Goal: Complete application form: Complete application form

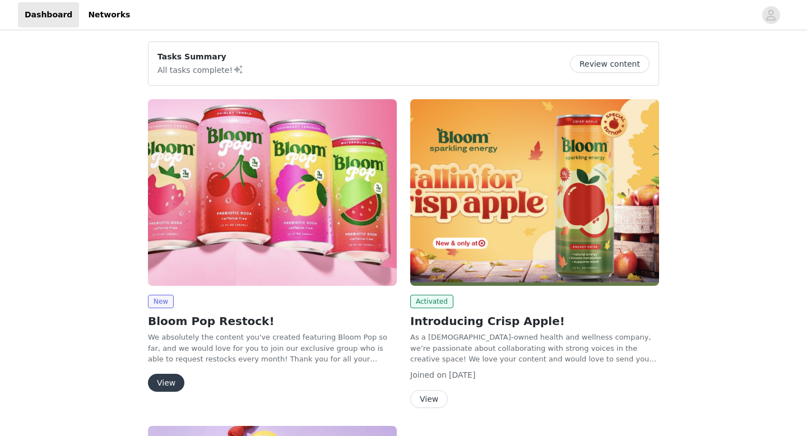
click at [163, 381] on button "View" at bounding box center [166, 383] width 36 height 18
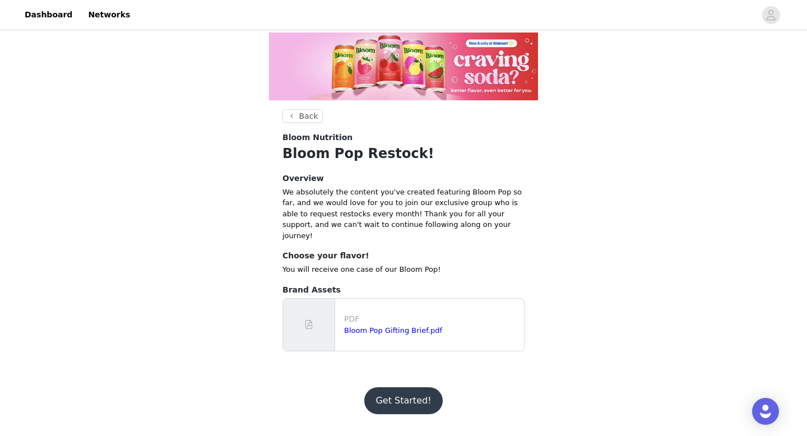
click at [422, 402] on button "Get Started!" at bounding box center [403, 400] width 78 height 27
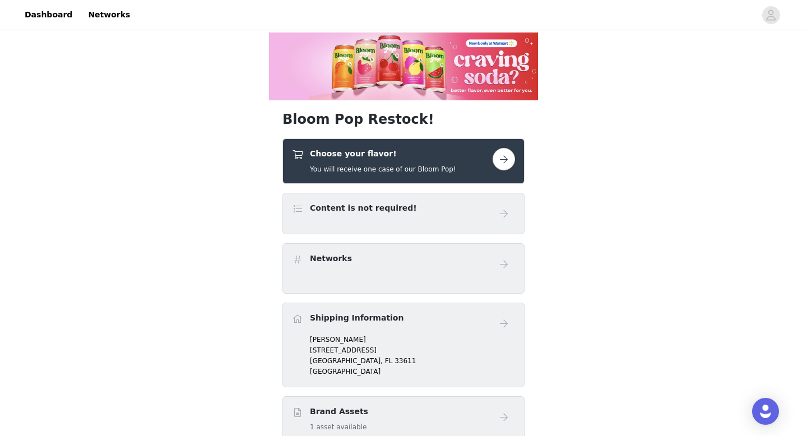
click at [429, 210] on div "Content is not required!" at bounding box center [392, 210] width 201 height 16
click at [499, 154] on button "button" at bounding box center [503, 159] width 22 height 22
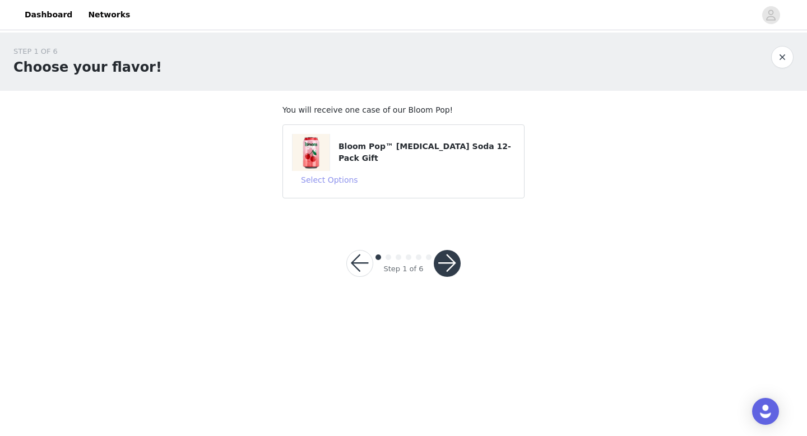
click at [340, 178] on button "Select Options" at bounding box center [329, 180] width 75 height 18
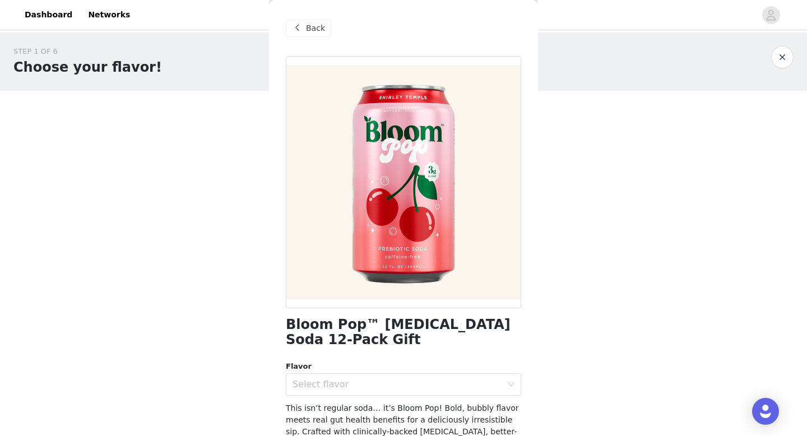
scroll to position [64, 0]
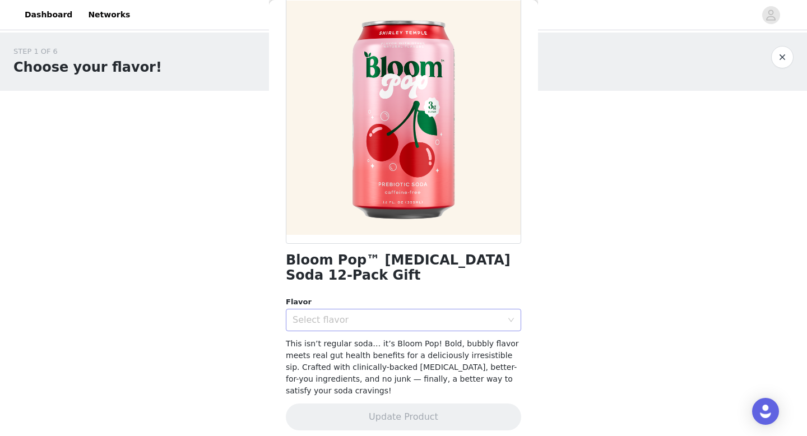
click at [357, 324] on div "Select flavor" at bounding box center [397, 319] width 210 height 11
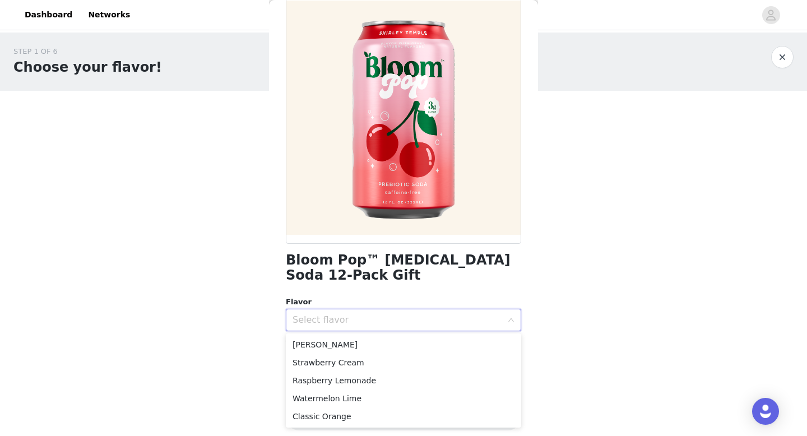
click at [251, 323] on body "Dashboard Networks STEP 1 OF 6 Choose your flavor! You will receive one case of…" at bounding box center [403, 218] width 807 height 436
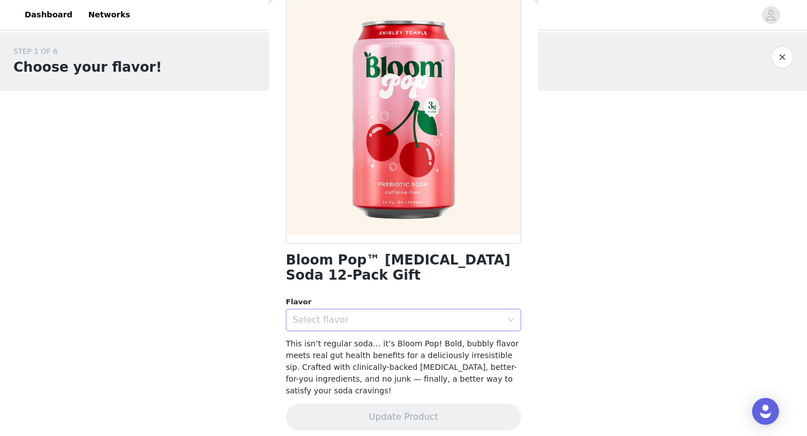
click at [324, 320] on div "Select flavor" at bounding box center [397, 319] width 210 height 11
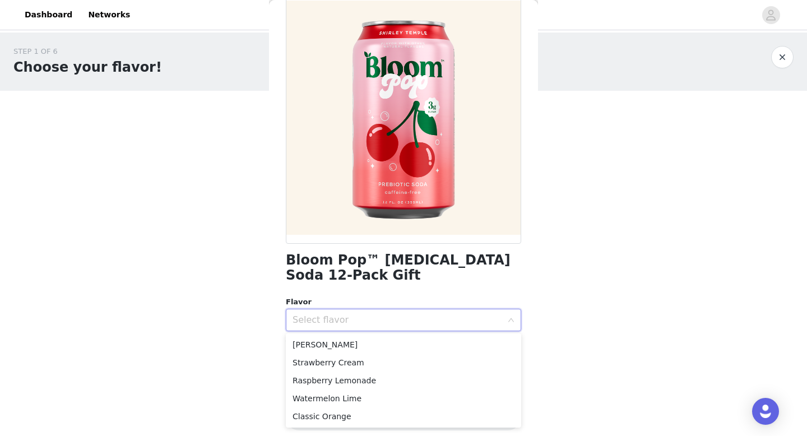
click at [235, 330] on body "Dashboard Networks STEP 1 OF 6 Choose your flavor! You will receive one case of…" at bounding box center [403, 218] width 807 height 436
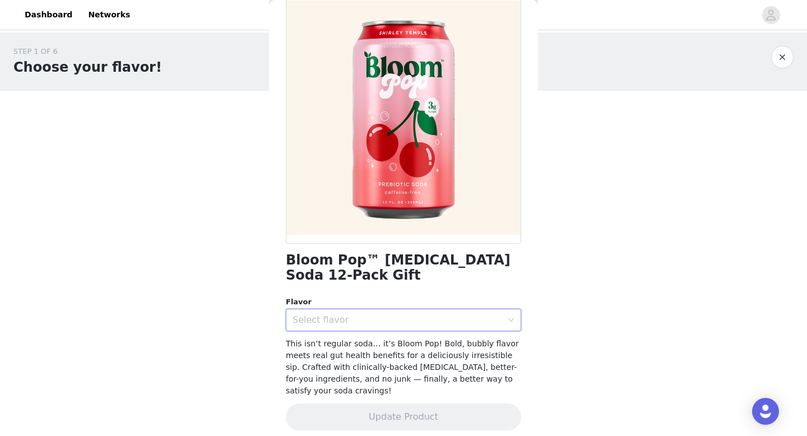
click at [353, 309] on div "Select flavor" at bounding box center [403, 320] width 235 height 22
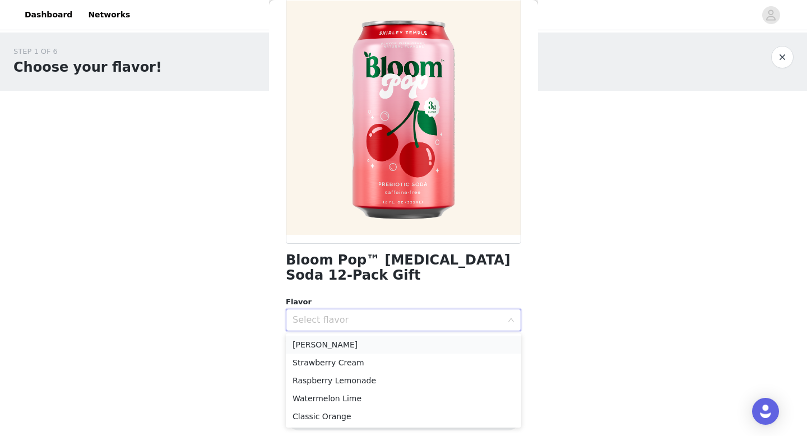
click at [348, 347] on li "[PERSON_NAME]" at bounding box center [403, 345] width 235 height 18
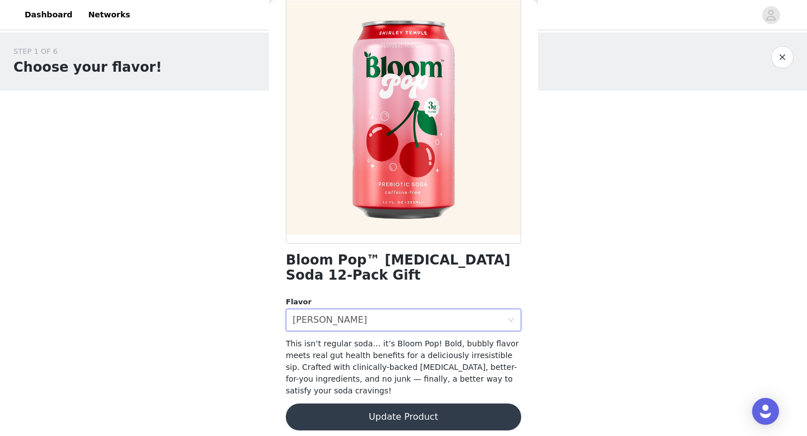
click at [371, 411] on button "Update Product" at bounding box center [403, 416] width 235 height 27
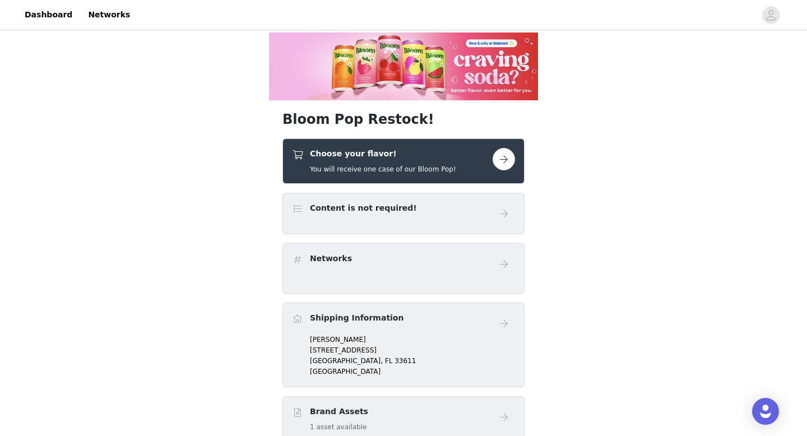
click at [387, 158] on h4 "Choose your flavor!" at bounding box center [383, 154] width 146 height 12
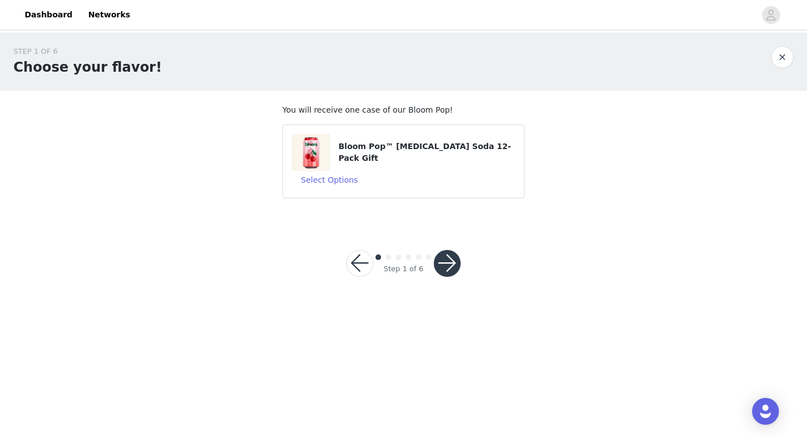
click at [439, 266] on button "button" at bounding box center [447, 263] width 27 height 27
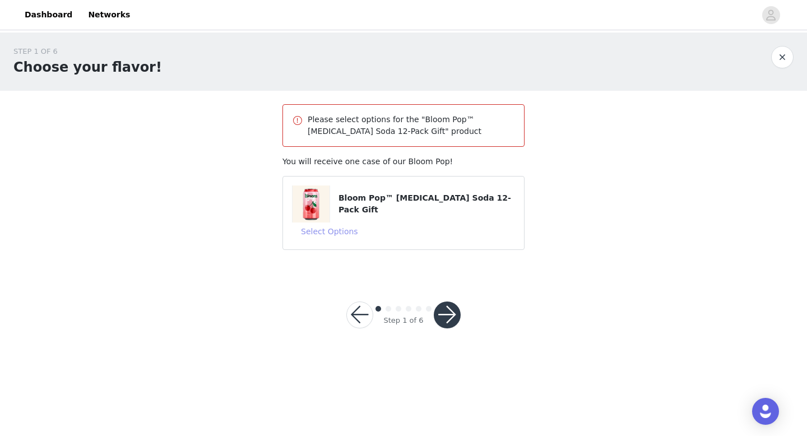
click at [331, 233] on button "Select Options" at bounding box center [329, 231] width 75 height 18
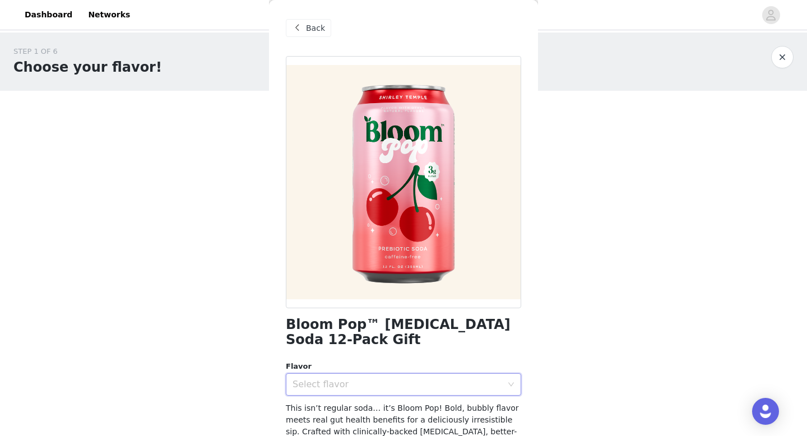
click at [343, 378] on div "Select flavor" at bounding box center [399, 384] width 215 height 21
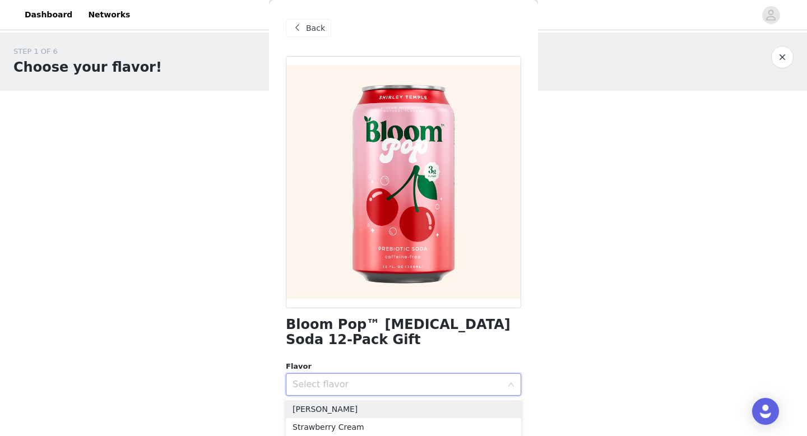
scroll to position [72, 0]
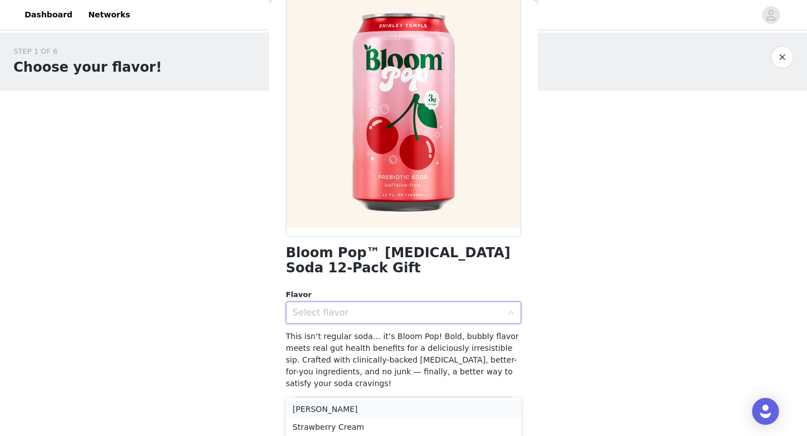
click at [346, 406] on li "[PERSON_NAME]" at bounding box center [403, 409] width 235 height 18
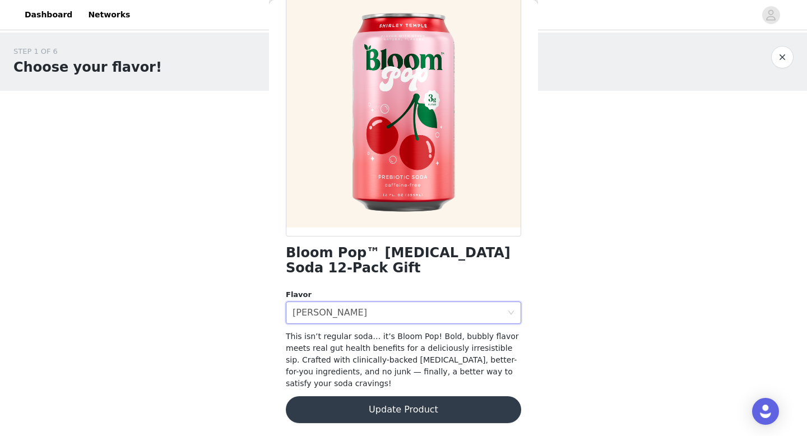
click at [482, 411] on button "Update Product" at bounding box center [403, 409] width 235 height 27
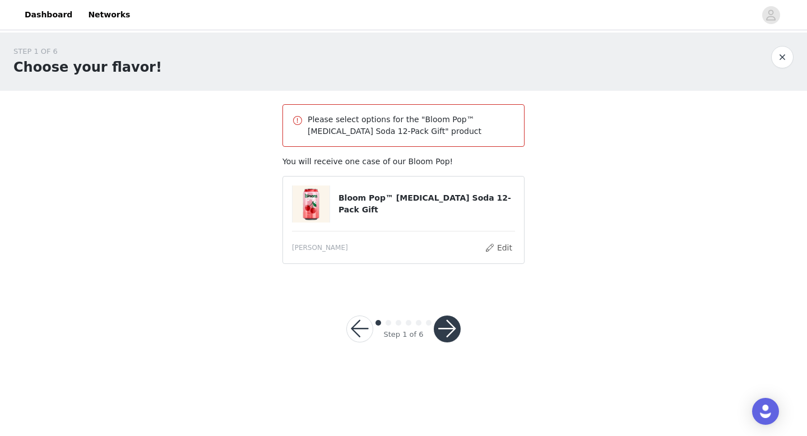
click at [456, 326] on button "button" at bounding box center [447, 328] width 27 height 27
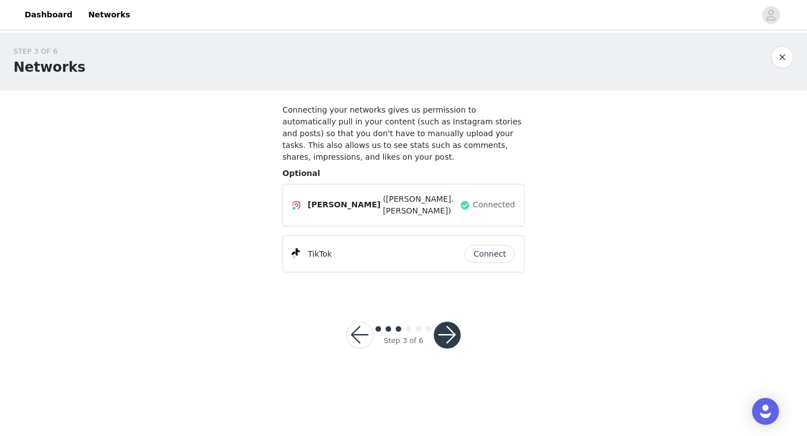
click at [447, 332] on button "button" at bounding box center [447, 335] width 27 height 27
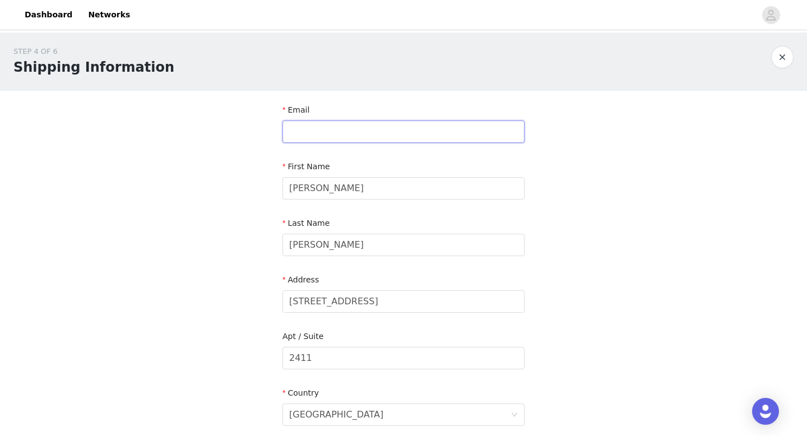
click at [429, 123] on input "text" at bounding box center [403, 131] width 242 height 22
type input "[EMAIL_ADDRESS][DOMAIN_NAME]"
type input "2159090047"
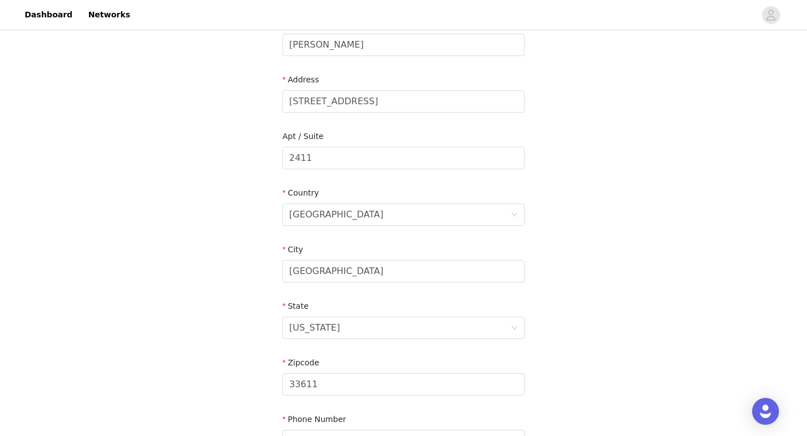
scroll to position [202, 0]
drag, startPoint x: 381, startPoint y: 157, endPoint x: 191, endPoint y: 134, distance: 191.3
click at [191, 134] on div "STEP 4 OF 6 Shipping Information Email [EMAIL_ADDRESS][DOMAIN_NAME] First Name …" at bounding box center [403, 156] width 807 height 651
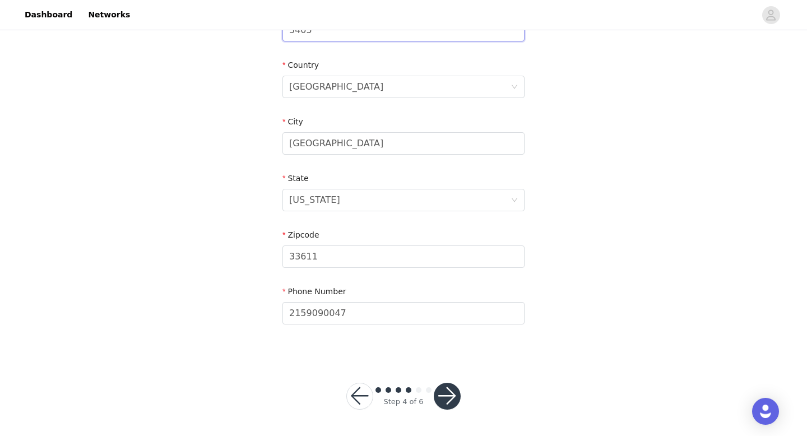
type input "3405"
click at [445, 393] on button "button" at bounding box center [447, 396] width 27 height 27
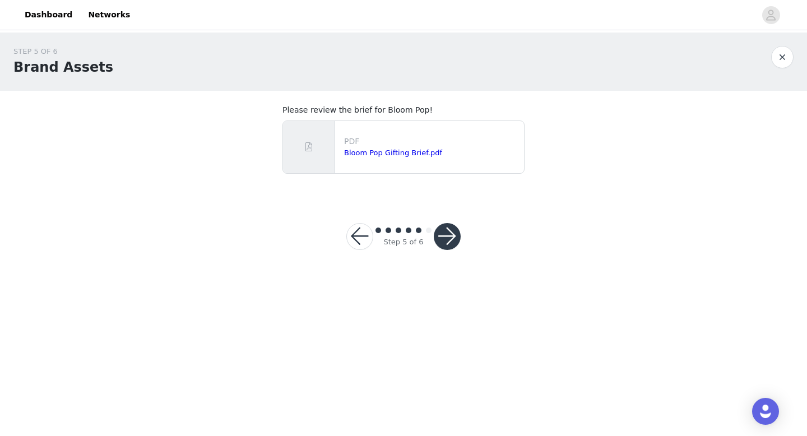
click at [458, 215] on div "Step 5 of 6" at bounding box center [403, 237] width 141 height 54
click at [455, 238] on button "button" at bounding box center [447, 236] width 27 height 27
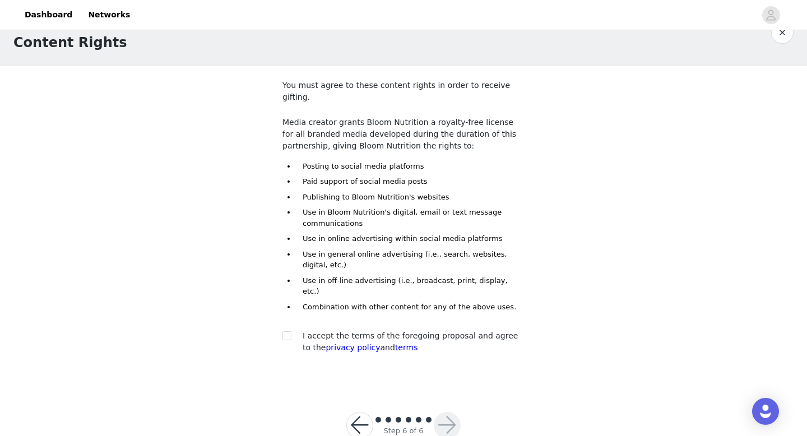
scroll to position [31, 0]
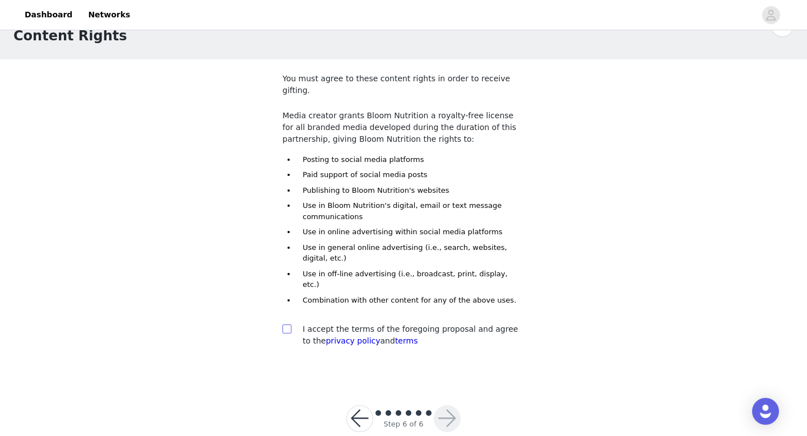
click at [287, 324] on input "checkbox" at bounding box center [286, 328] width 8 height 8
checkbox input "true"
click at [441, 405] on button "button" at bounding box center [447, 418] width 27 height 27
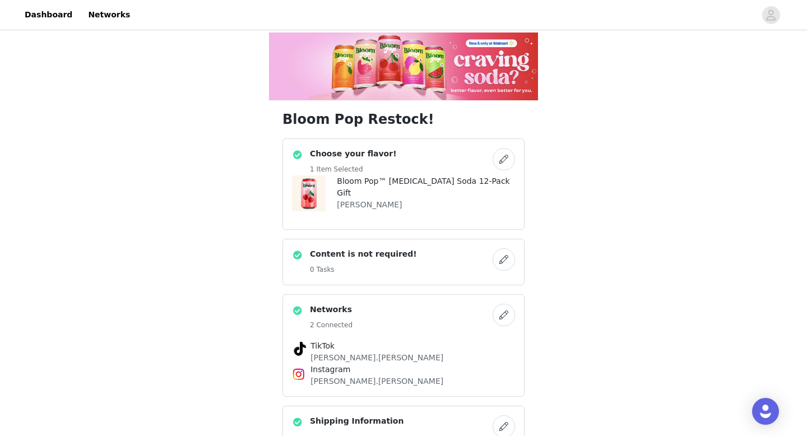
scroll to position [424, 0]
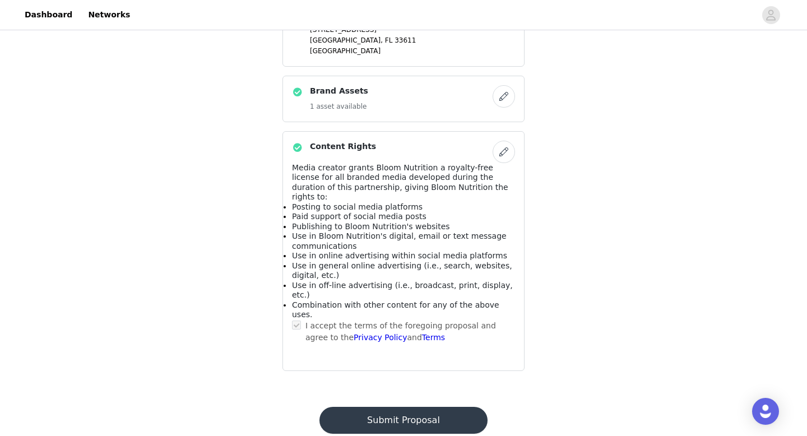
click at [441, 407] on button "Submit Proposal" at bounding box center [403, 420] width 168 height 27
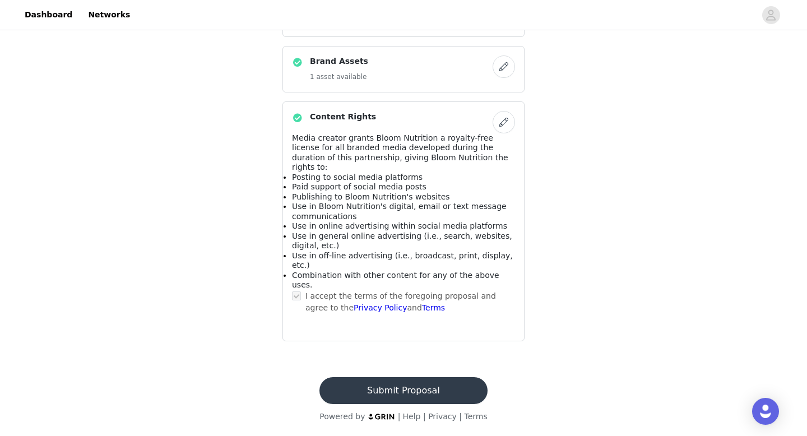
scroll to position [356, 0]
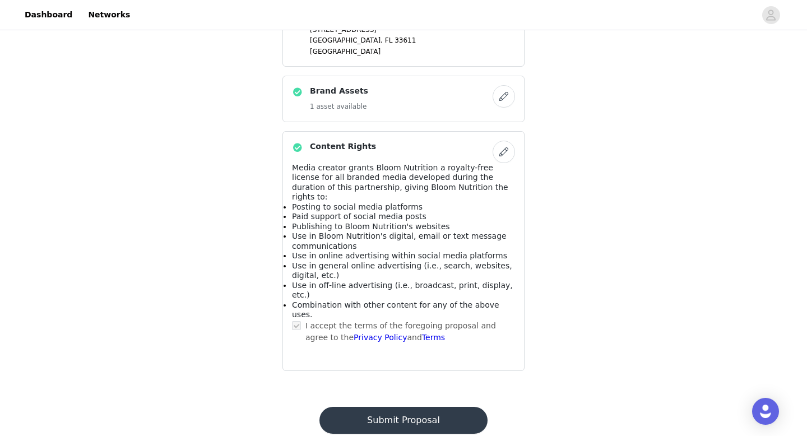
click at [441, 407] on button "Submit Proposal" at bounding box center [403, 420] width 168 height 27
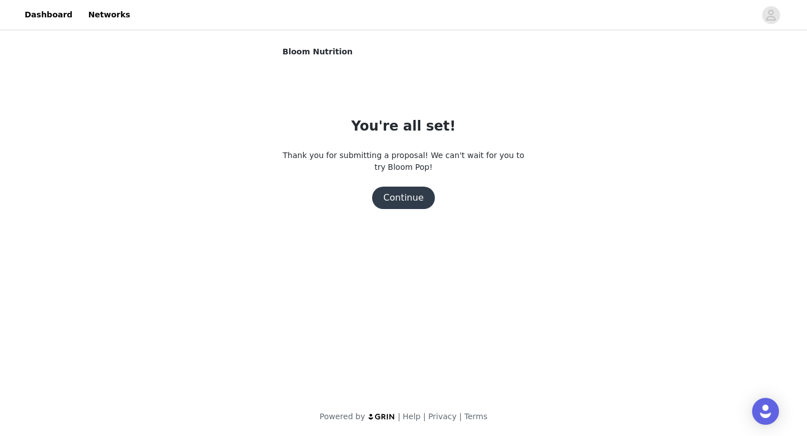
click at [428, 188] on button "Continue" at bounding box center [403, 198] width 63 height 22
click at [423, 195] on button "Continue" at bounding box center [403, 198] width 63 height 22
